Goal: Information Seeking & Learning: Learn about a topic

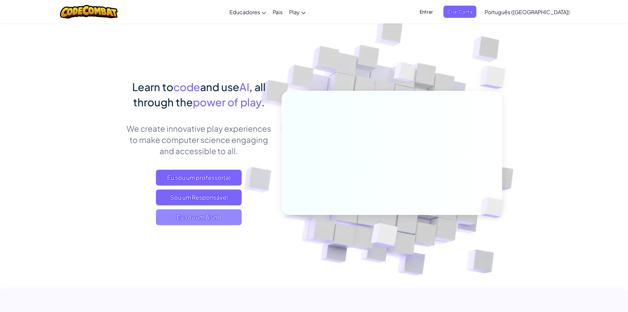
drag, startPoint x: 0, startPoint y: 0, endPoint x: 223, endPoint y: 215, distance: 310.1
click at [223, 215] on span "Eu sou um Aluno" at bounding box center [199, 217] width 86 height 16
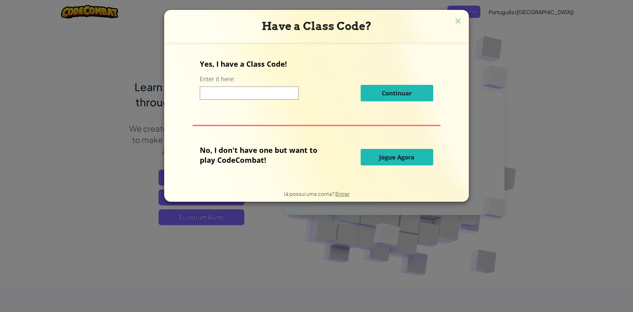
click at [394, 159] on span "Jogue Agora" at bounding box center [396, 157] width 35 height 8
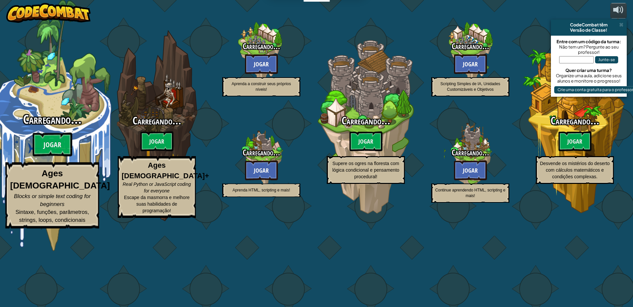
select select "pt-BR"
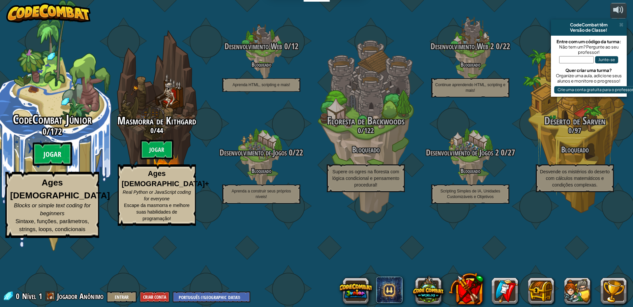
click at [52, 166] on btn "Jogar" at bounding box center [53, 154] width 40 height 24
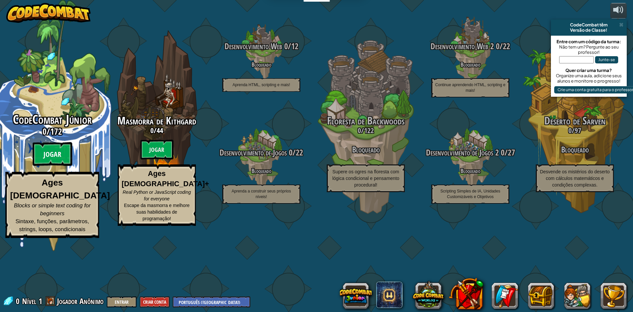
select select "pt-BR"
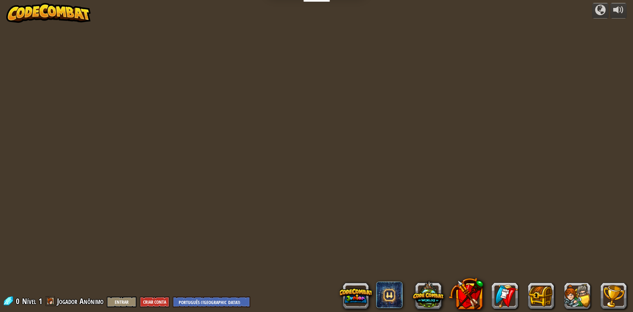
select select "pt-BR"
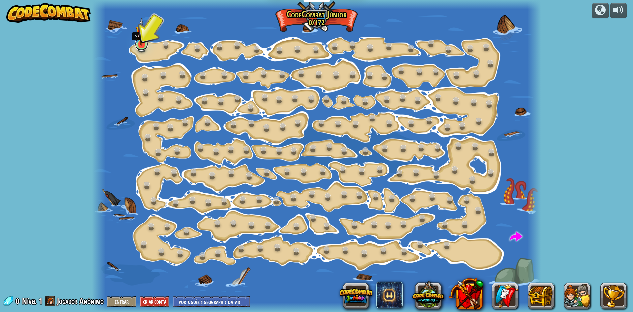
click at [141, 46] on link at bounding box center [141, 43] width 13 height 13
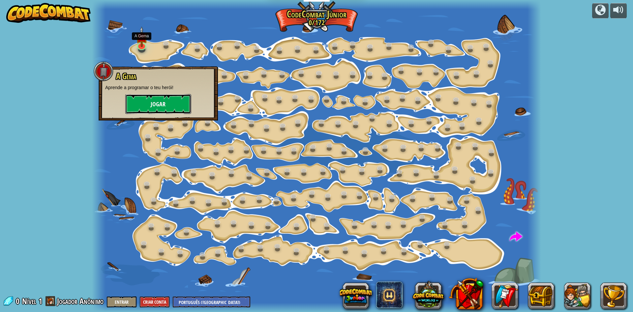
click at [168, 98] on button "Jogar" at bounding box center [158, 104] width 66 height 20
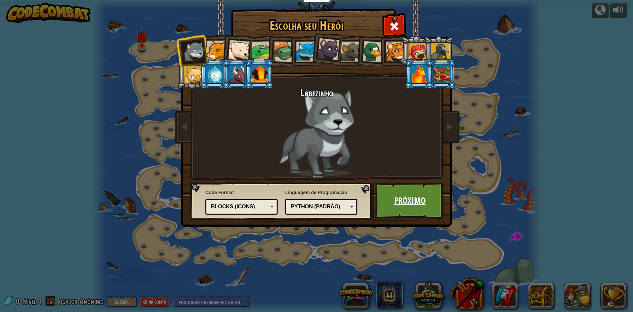
click at [425, 205] on link "Próximo" at bounding box center [409, 200] width 69 height 36
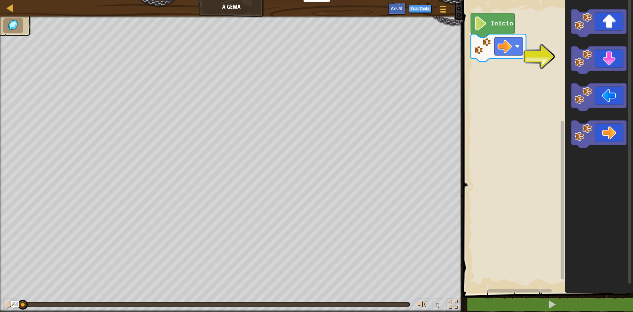
click at [487, 29] on image "Espaço de trabalho do Blockly" at bounding box center [481, 23] width 14 height 14
click at [487, 74] on div "Início" at bounding box center [547, 145] width 172 height 296
